Goal: Information Seeking & Learning: Learn about a topic

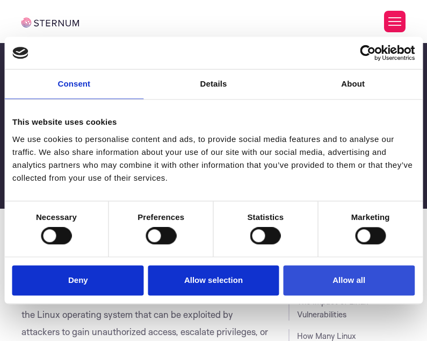
click at [323, 281] on button "Allow all" at bounding box center [349, 280] width 132 height 31
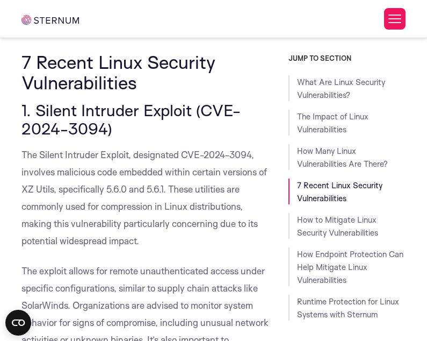
scroll to position [1285, 0]
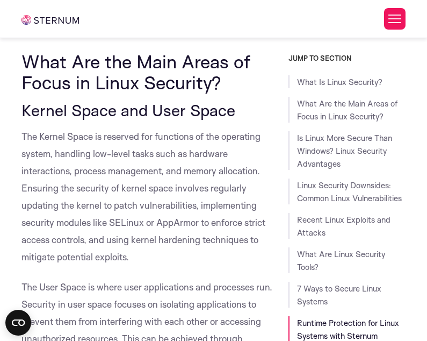
scroll to position [8474, 0]
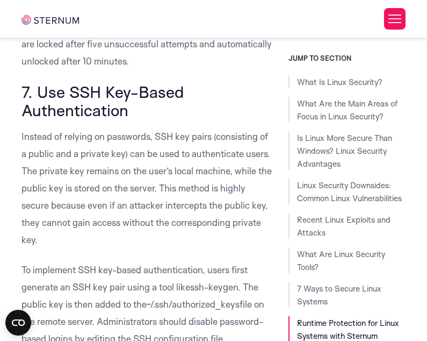
click at [226, 118] on h3 "7. Use SSH Key-Based Authentication" at bounding box center [147, 101] width 251 height 36
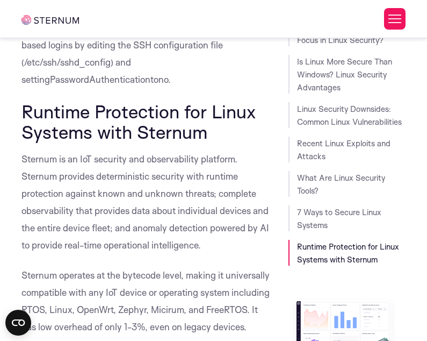
scroll to position [8689, 0]
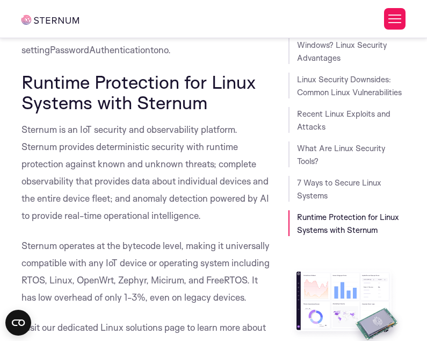
scroll to position [8758, 0]
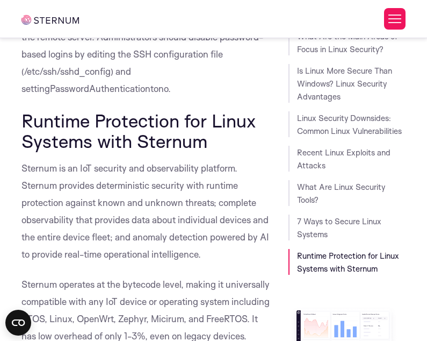
click at [327, 139] on div "What Is Linux Security? What Are the Main Areas of Focus in Linux Security? Is …" at bounding box center [348, 141] width 118 height 267
click at [327, 131] on link "Linux Security Downsides: Common Linux Vulnerabilities" at bounding box center [349, 124] width 105 height 23
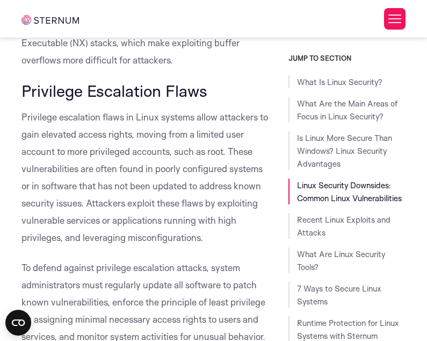
scroll to position [4392, 0]
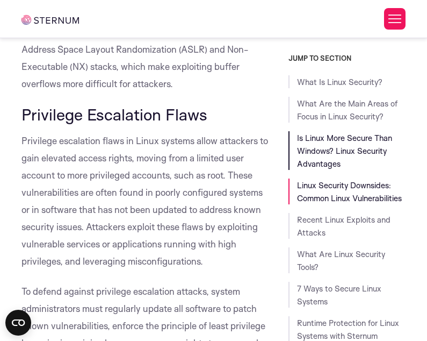
click at [352, 152] on link "Is Linux More Secure Than Windows? Linux Security Advantages" at bounding box center [344, 151] width 95 height 36
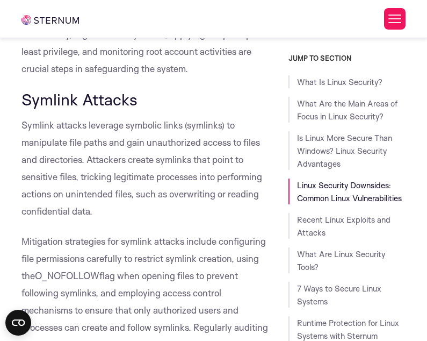
scroll to position [3846, 0]
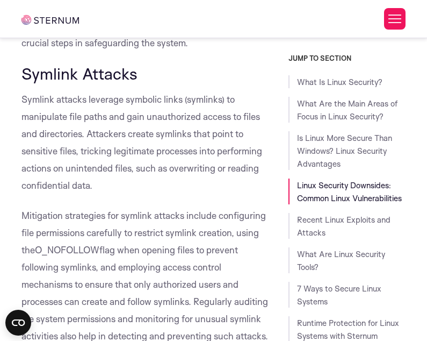
drag, startPoint x: 152, startPoint y: 70, endPoint x: 17, endPoint y: 75, distance: 135.0
drag, startPoint x: 19, startPoint y: 75, endPoint x: 73, endPoint y: 76, distance: 54.3
copy span "Symlink Attacks"
drag, startPoint x: 126, startPoint y: 102, endPoint x: 182, endPoint y: 102, distance: 55.9
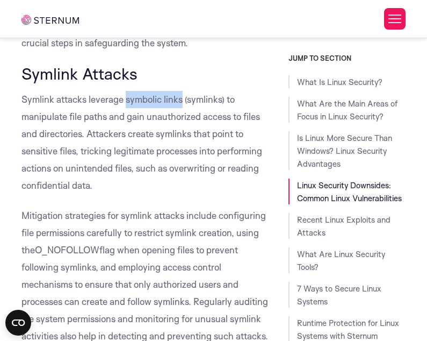
click at [182, 102] on span "Symlink attacks leverage symbolic links (symlinks) to manipulate file paths and…" at bounding box center [142, 142] width 241 height 97
drag, startPoint x: 182, startPoint y: 102, endPoint x: 165, endPoint y: 104, distance: 17.8
copy span "symbolic links"
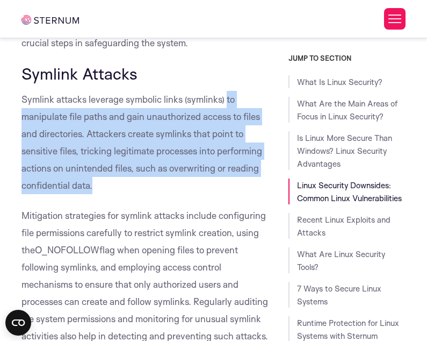
drag, startPoint x: 226, startPoint y: 100, endPoint x: 94, endPoint y: 187, distance: 158.1
click at [94, 187] on p "Symlink attacks leverage symbolic links (symlinks) to manipulate file paths and…" at bounding box center [147, 142] width 251 height 103
drag, startPoint x: 94, startPoint y: 187, endPoint x: 69, endPoint y: 176, distance: 26.8
copy span "to manipulate file paths and gain unauthorized access to files and directories.…"
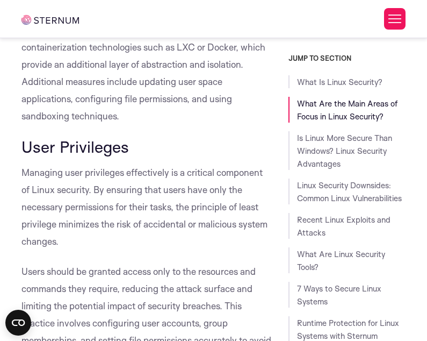
scroll to position [0, 0]
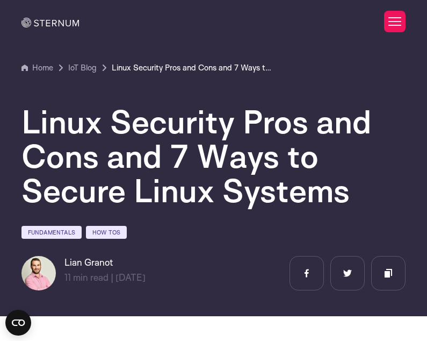
drag, startPoint x: 246, startPoint y: 133, endPoint x: 239, endPoint y: 3, distance: 130.3
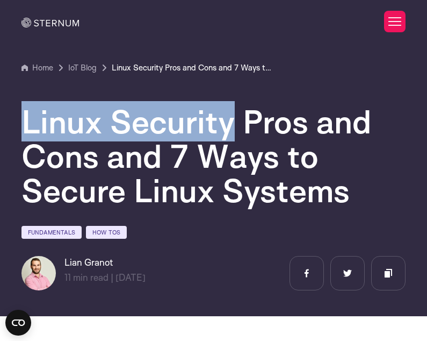
drag, startPoint x: 78, startPoint y: 125, endPoint x: 227, endPoint y: 137, distance: 149.4
click at [227, 137] on section "Home IoT Blog" at bounding box center [213, 154] width 427 height 324
drag, startPoint x: 227, startPoint y: 137, endPoint x: 215, endPoint y: 126, distance: 16.0
copy h1 "Linux Security"
click at [238, 18] on div at bounding box center [242, 22] width 109 height 22
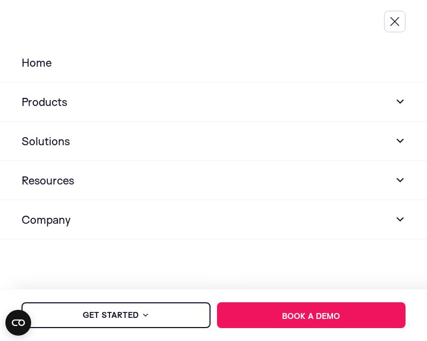
click at [405, 17] on button "Toggle Menu" at bounding box center [395, 22] width 22 height 22
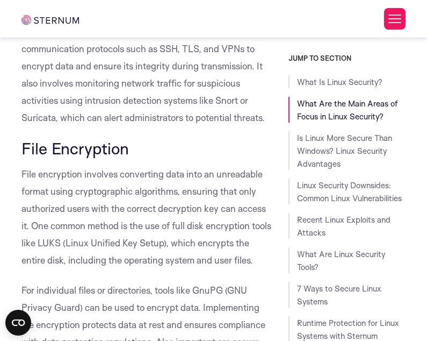
scroll to position [1984, 0]
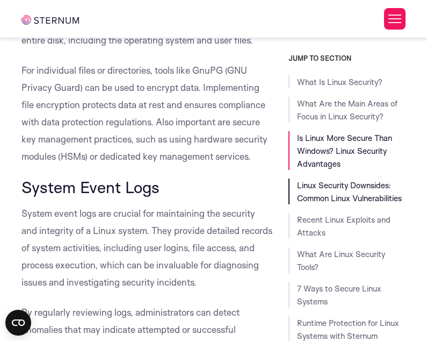
click at [342, 194] on link "Linux Security Downsides: Common Linux Vulnerabilities" at bounding box center [349, 191] width 105 height 23
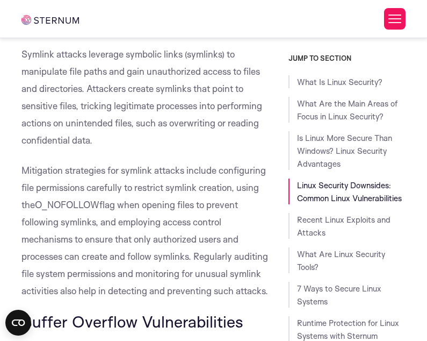
scroll to position [3908, 0]
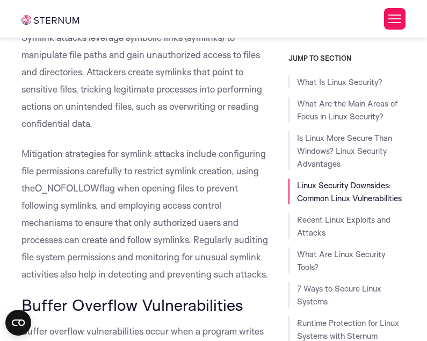
drag, startPoint x: 151, startPoint y: 188, endPoint x: 274, endPoint y: 275, distance: 150.7
drag, startPoint x: 274, startPoint y: 275, endPoint x: 208, endPoint y: 262, distance: 67.5
copy span "opening files to prevent following symlinks, and employing access control mecha…"
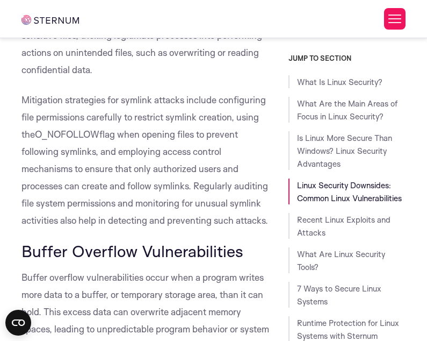
click at [232, 159] on p "Mitigation strategies for symlink attacks include configuring file permissions …" at bounding box center [147, 160] width 251 height 138
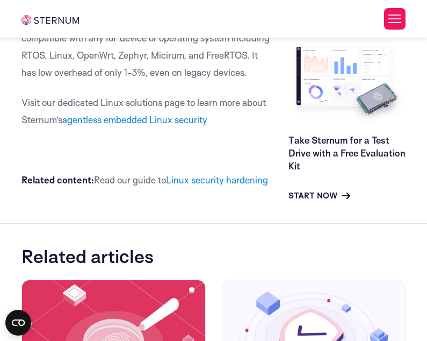
scroll to position [9123, 0]
